Goal: Check status

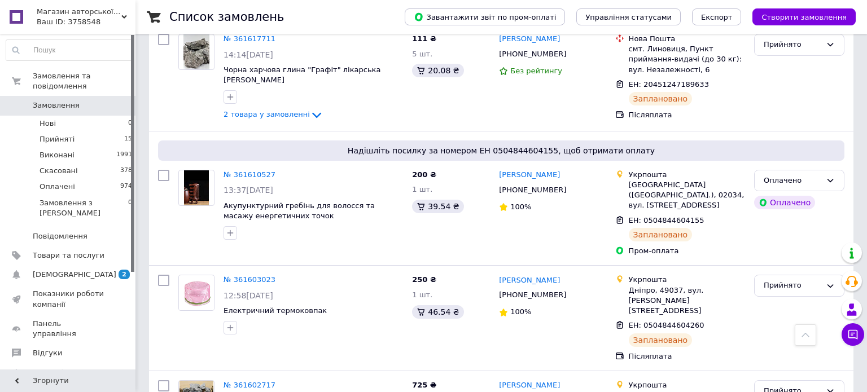
scroll to position [215, 0]
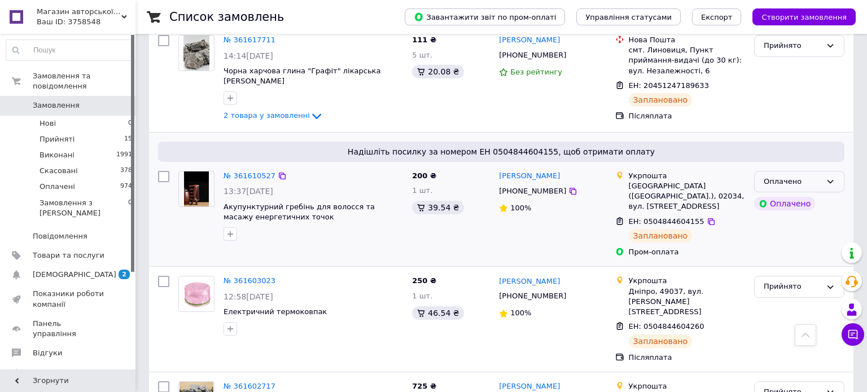
click at [813, 176] on div "Оплачено" at bounding box center [793, 182] width 58 height 12
click at [799, 216] on li "Виконано" at bounding box center [799, 226] width 89 height 21
click at [796, 281] on div "Прийнято" at bounding box center [793, 287] width 58 height 12
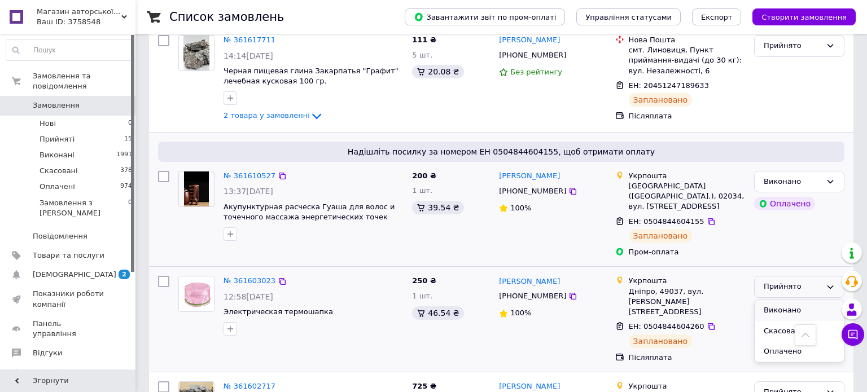
click at [795, 300] on li "Виконано" at bounding box center [799, 310] width 89 height 21
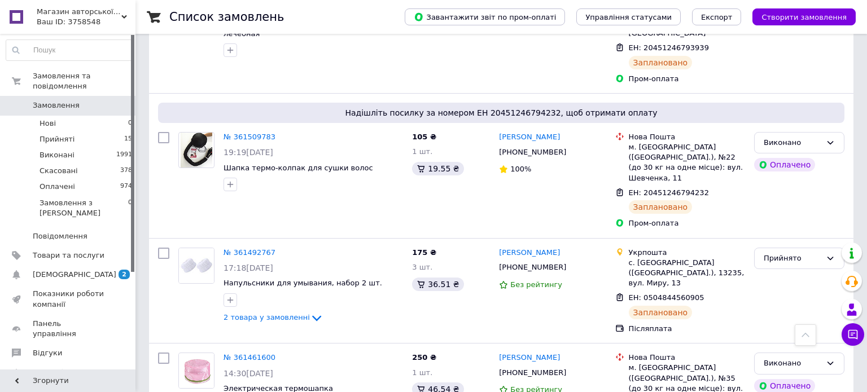
scroll to position [1652, 0]
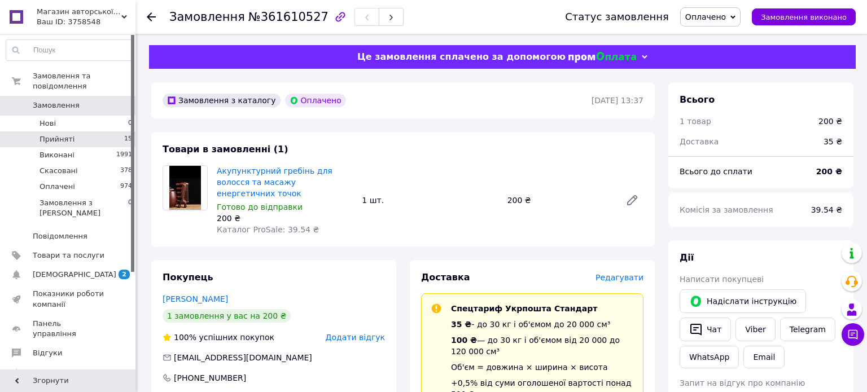
click at [82, 142] on li "Прийняті 15" at bounding box center [69, 140] width 139 height 16
